Goal: Entertainment & Leisure: Browse casually

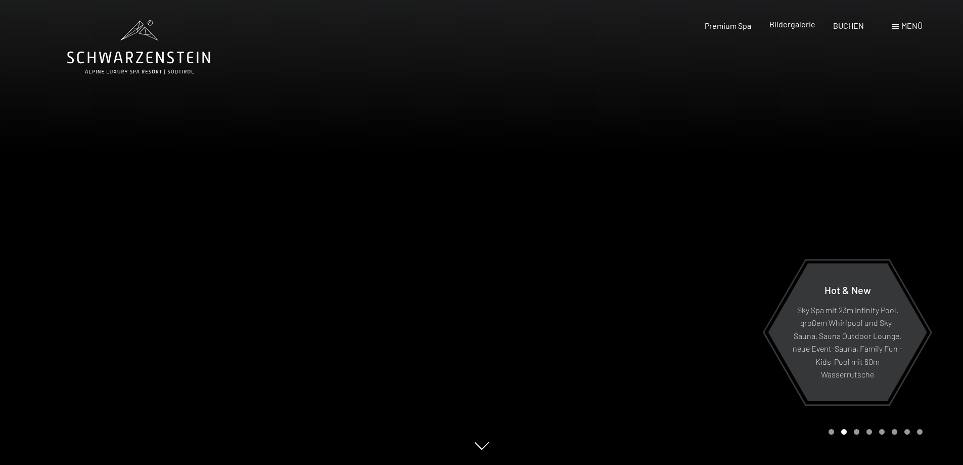
click at [788, 26] on span "Bildergalerie" at bounding box center [792, 24] width 46 height 10
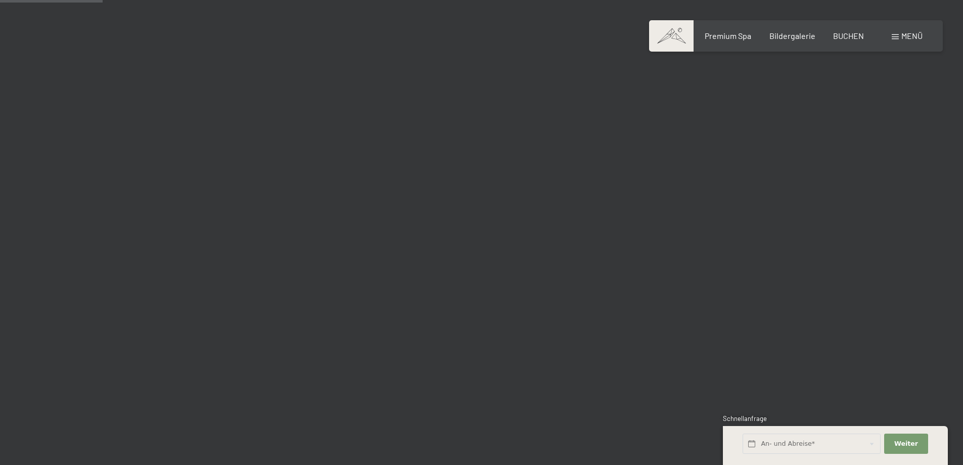
scroll to position [1517, 0]
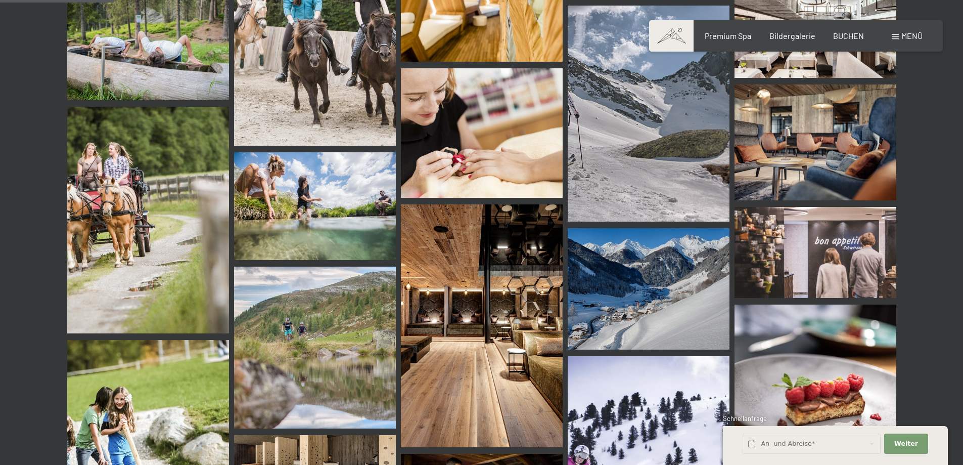
click at [479, 344] on img at bounding box center [482, 325] width 162 height 243
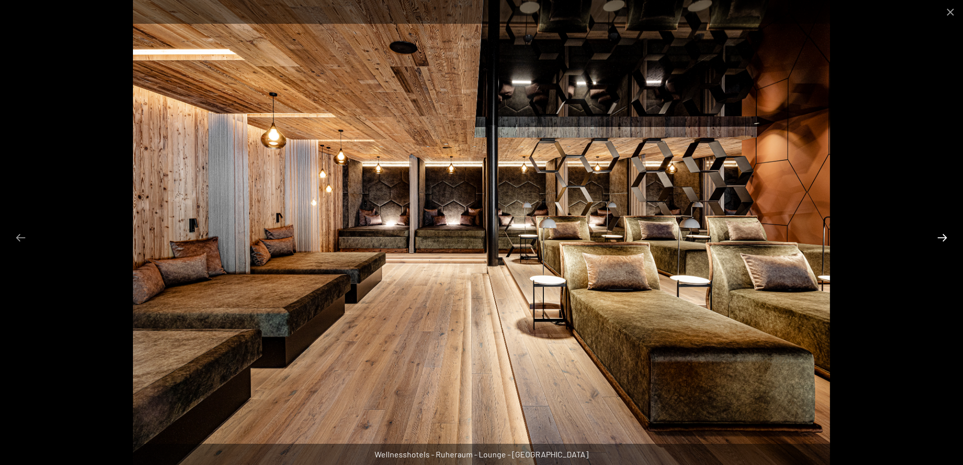
click at [947, 239] on button "Next slide" at bounding box center [942, 237] width 21 height 20
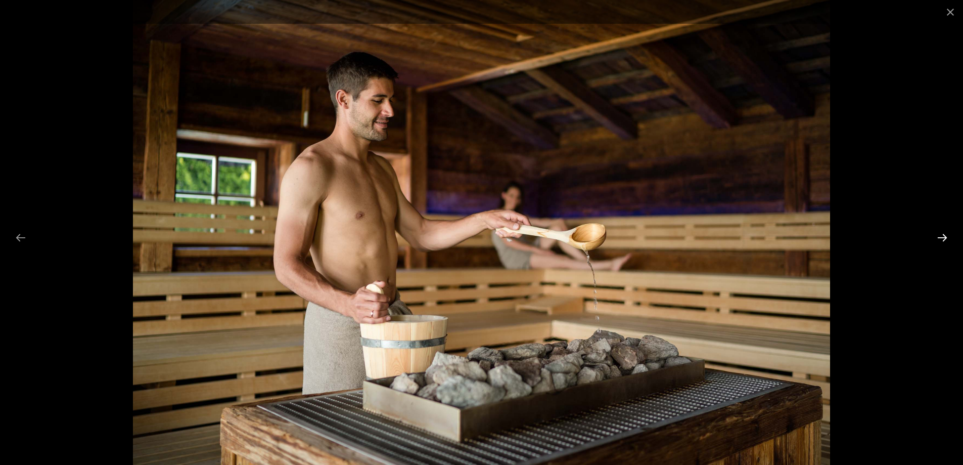
click at [947, 239] on button "Next slide" at bounding box center [942, 237] width 21 height 20
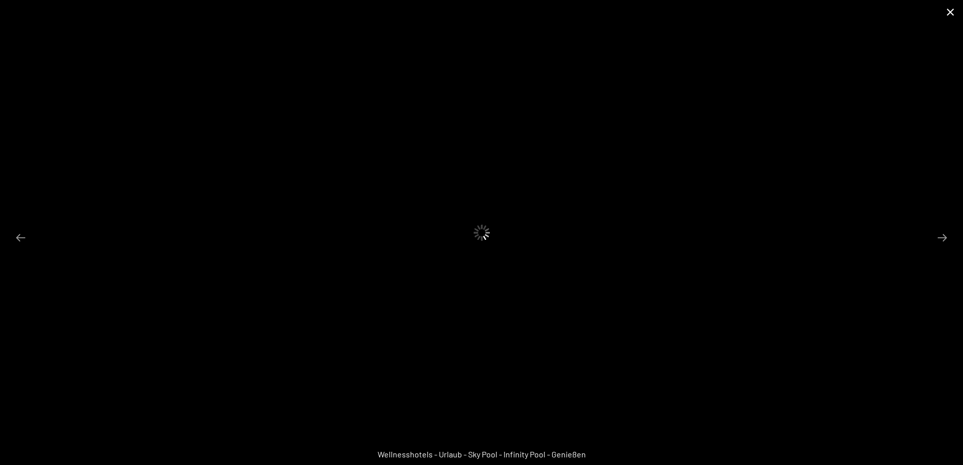
click at [948, 15] on button "Close gallery" at bounding box center [950, 12] width 25 height 24
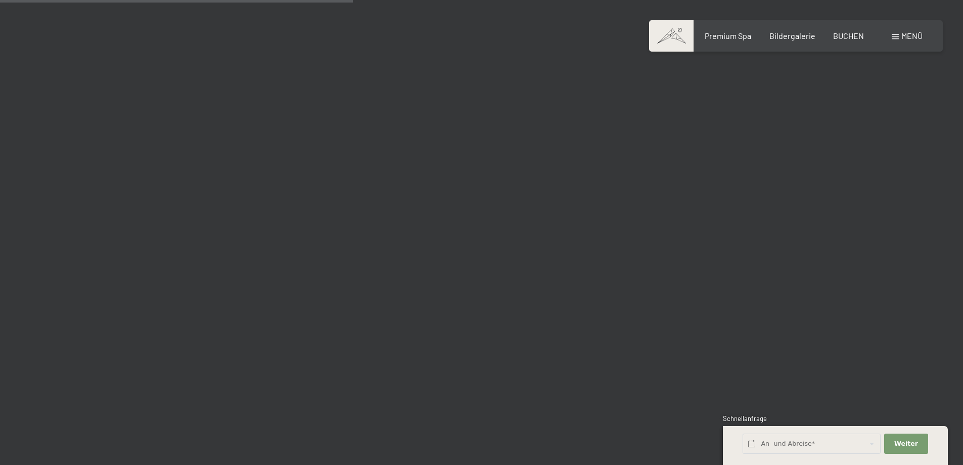
scroll to position [4701, 0]
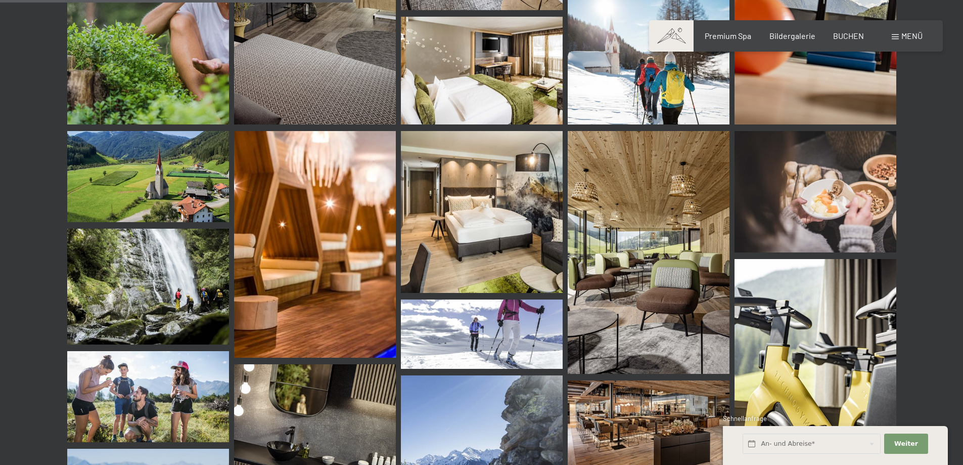
click at [296, 264] on img at bounding box center [315, 244] width 162 height 226
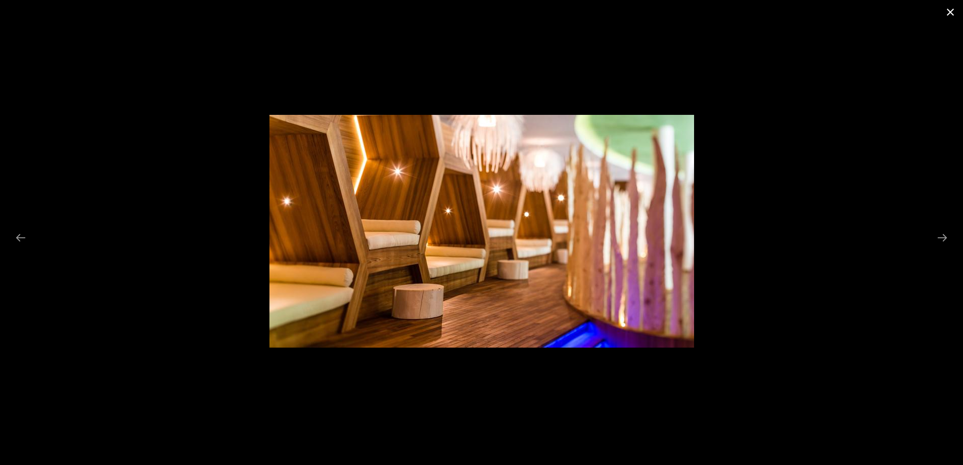
click at [952, 14] on button "Close gallery" at bounding box center [950, 12] width 25 height 24
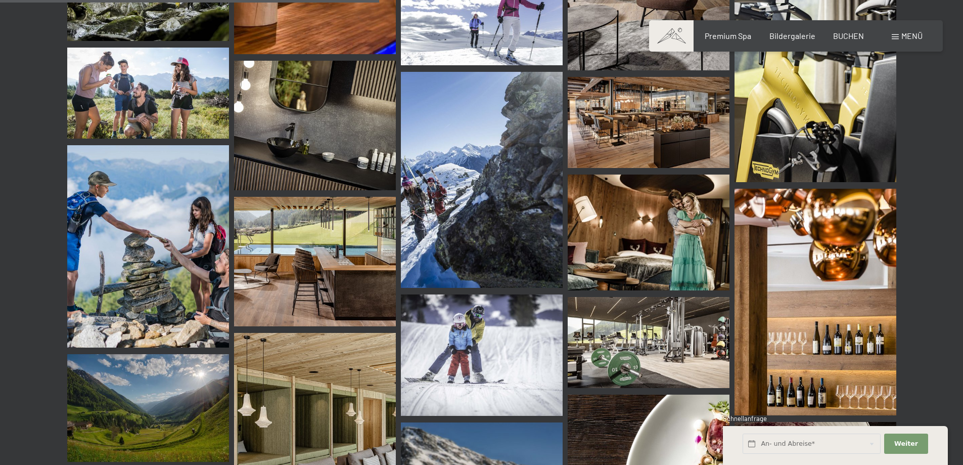
scroll to position [5055, 0]
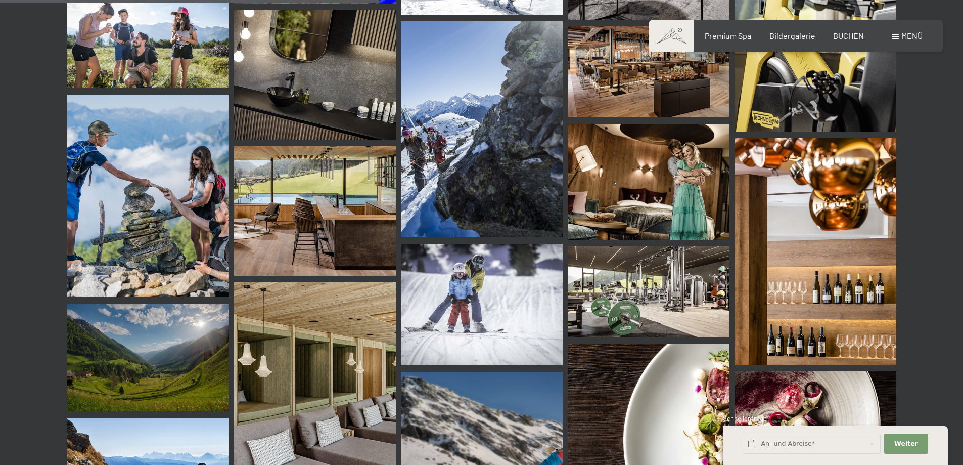
click at [620, 278] on img at bounding box center [649, 291] width 162 height 91
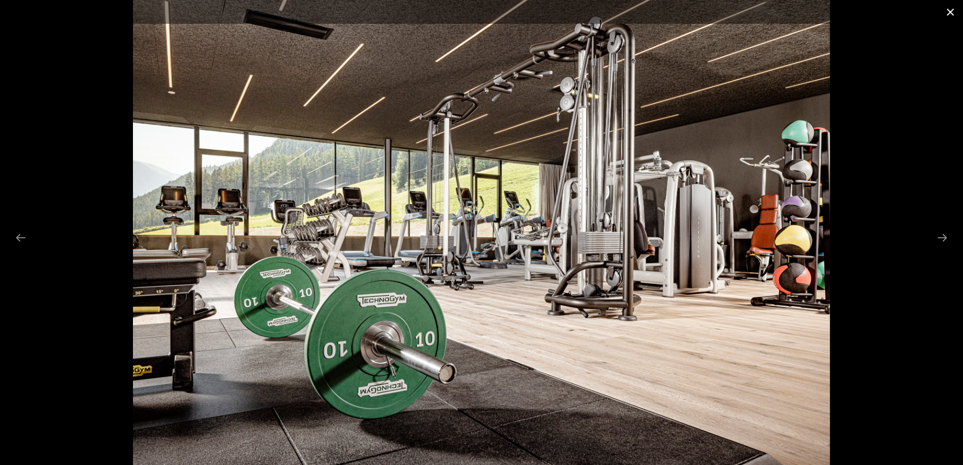
click at [953, 10] on button "Close gallery" at bounding box center [950, 12] width 25 height 24
